Goal: Information Seeking & Learning: Learn about a topic

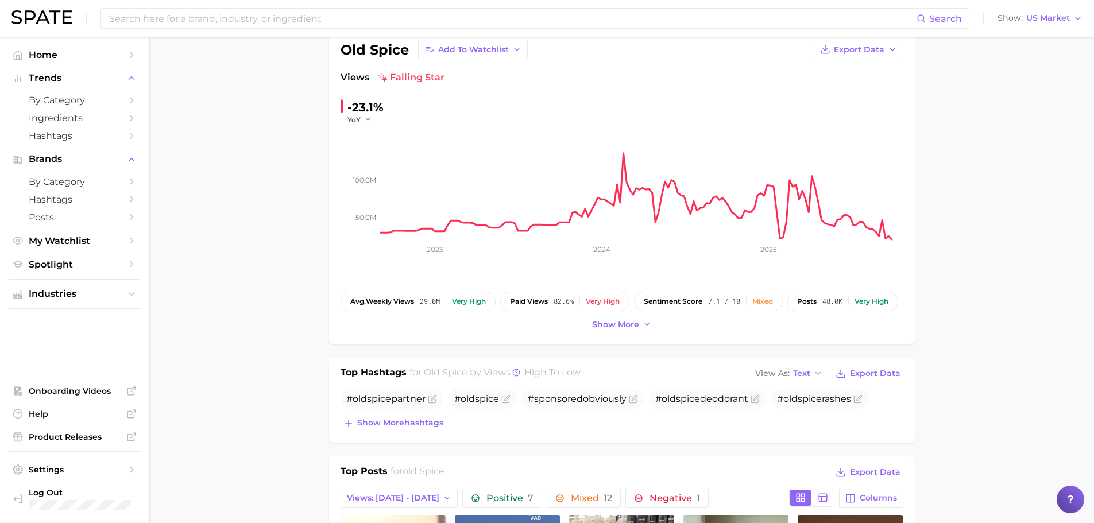
scroll to position [96, 0]
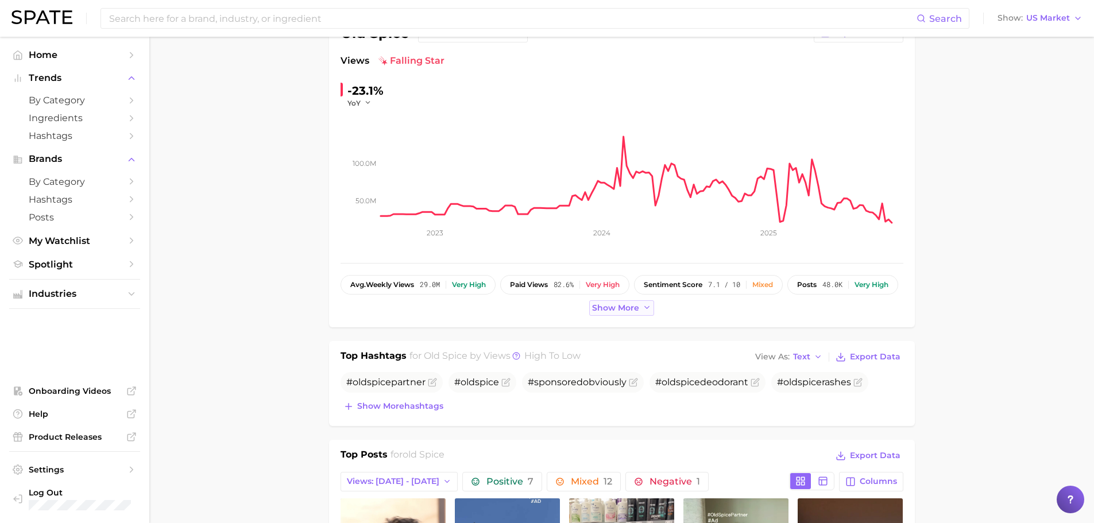
click at [625, 313] on button "Show more" at bounding box center [621, 308] width 65 height 16
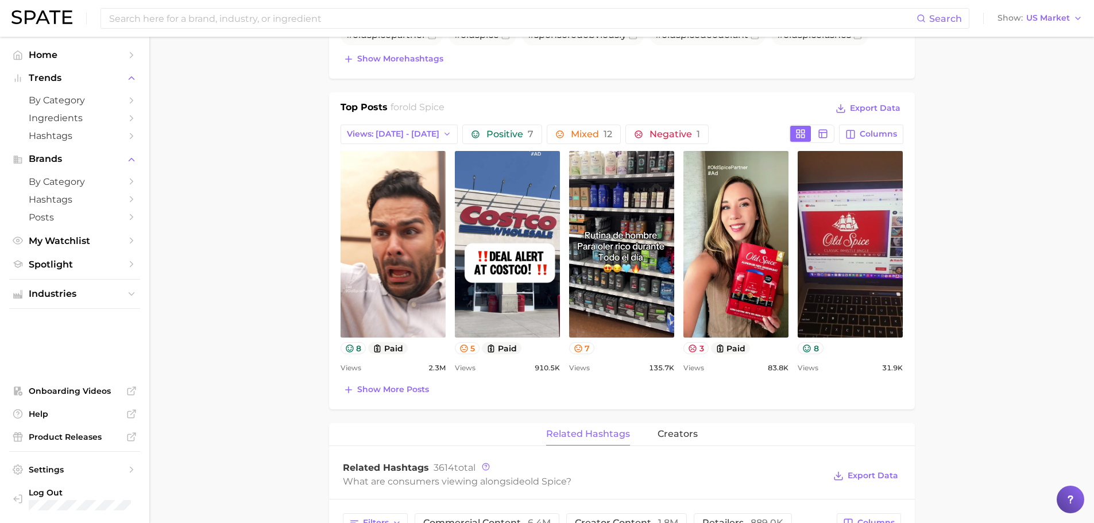
scroll to position [473, 0]
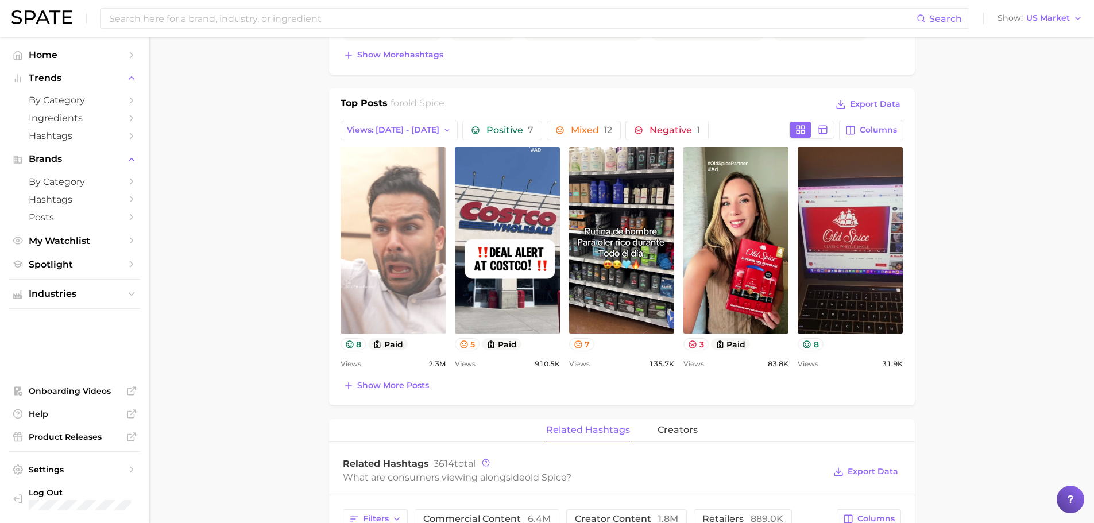
click at [405, 265] on link "view post on TikTok" at bounding box center [393, 240] width 105 height 187
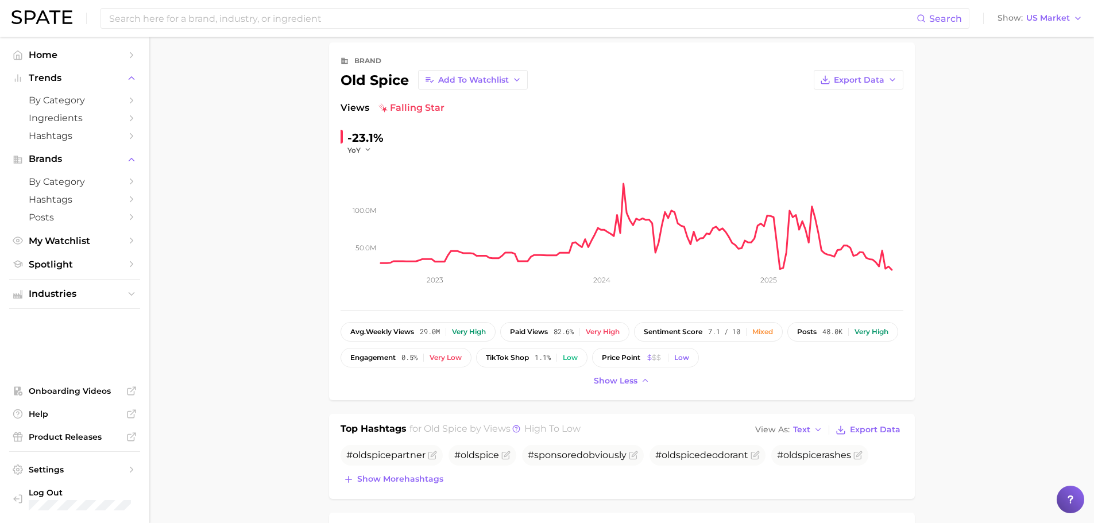
scroll to position [0, 0]
